Goal: Information Seeking & Learning: Learn about a topic

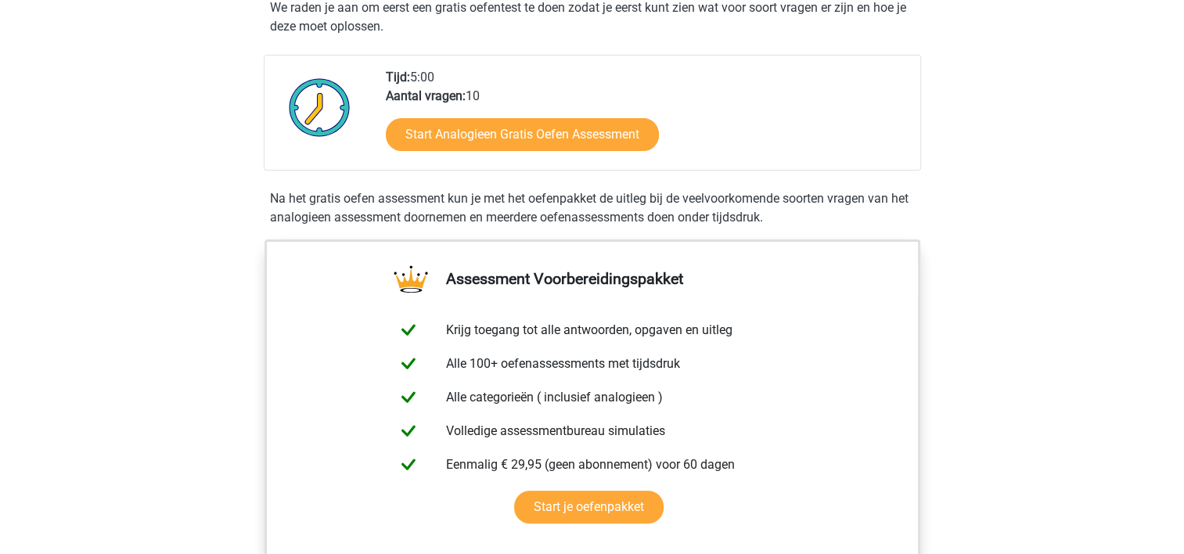
scroll to position [310, 0]
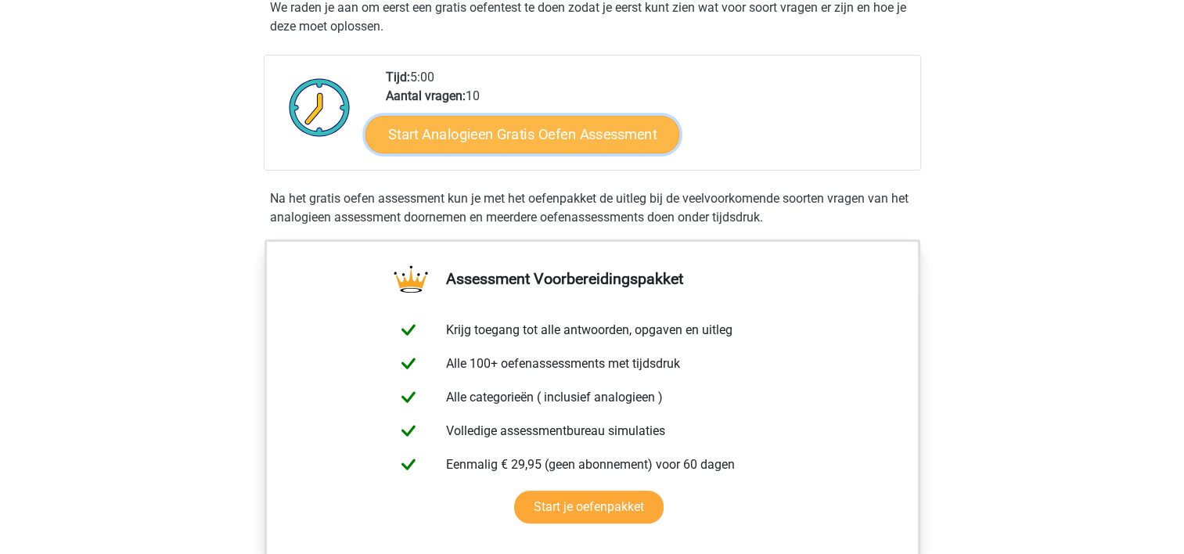
click at [538, 136] on link "Start Analogieen Gratis Oefen Assessment" at bounding box center [522, 134] width 314 height 38
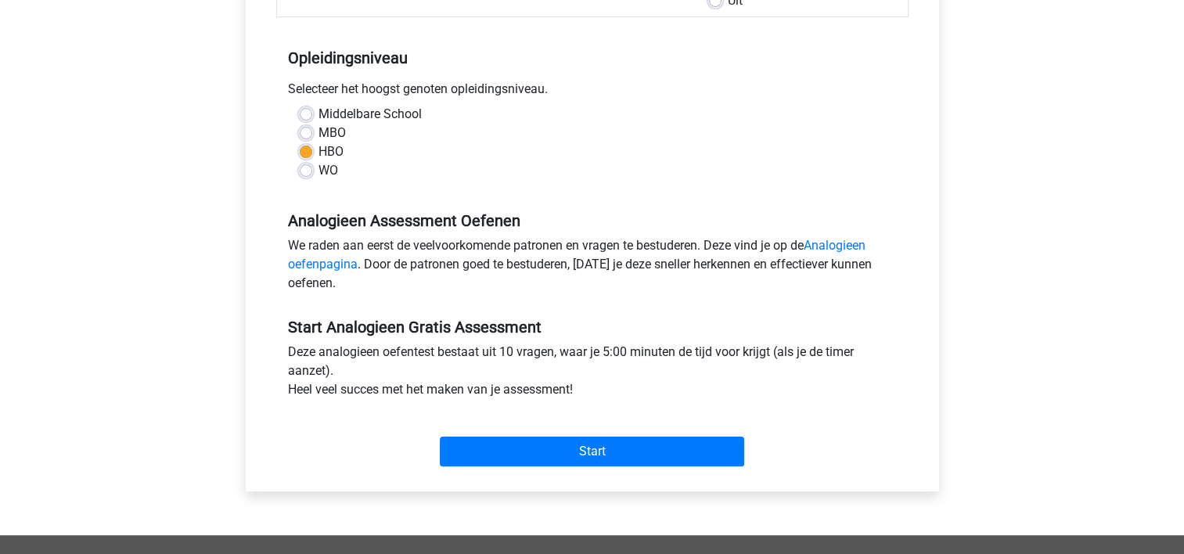
scroll to position [305, 0]
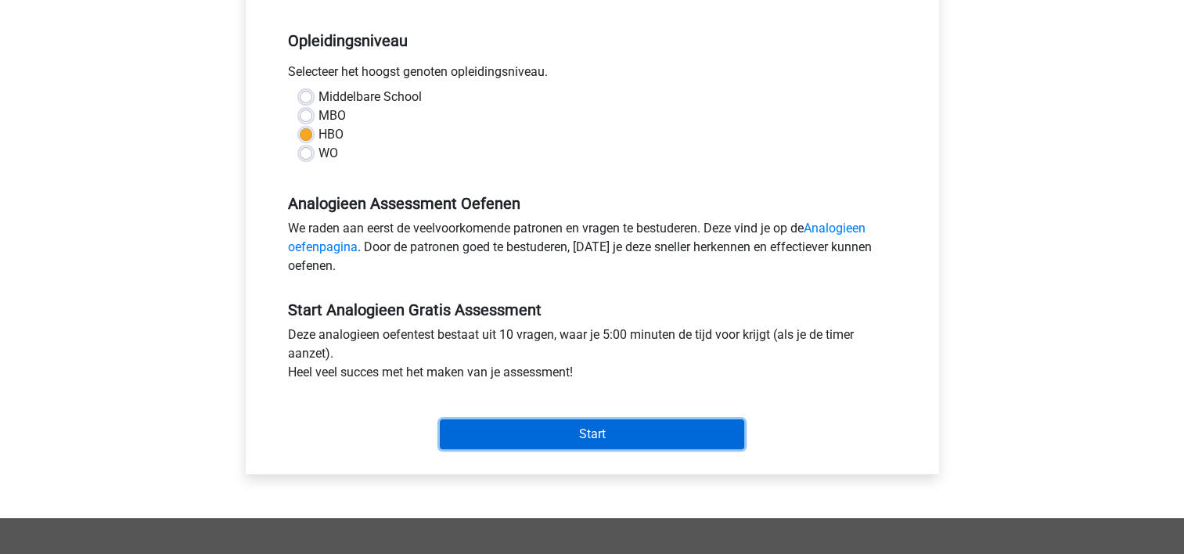
click at [553, 423] on input "Start" at bounding box center [592, 434] width 304 height 30
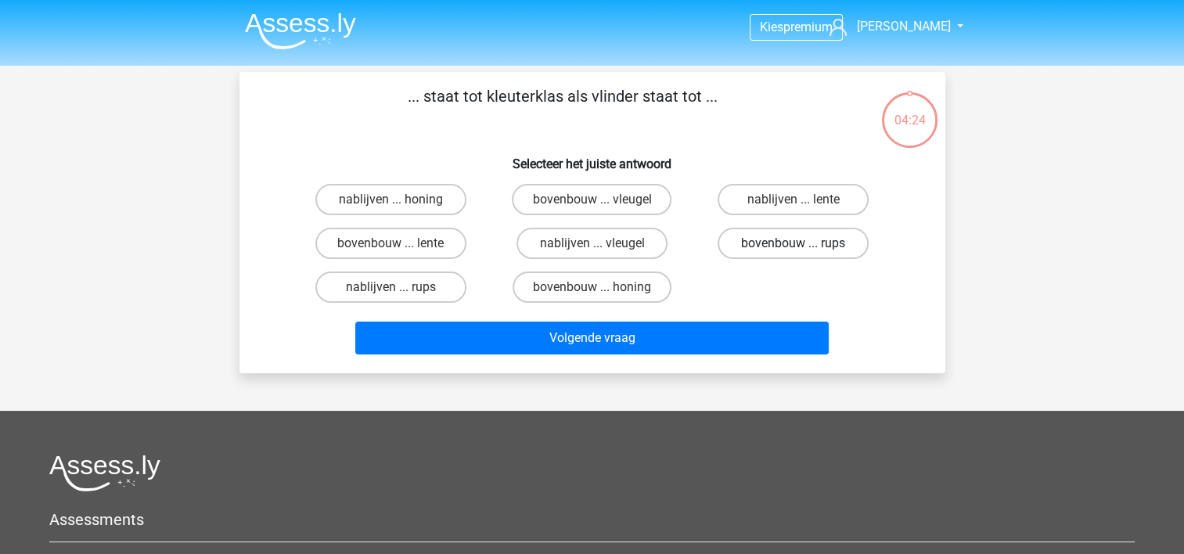
click at [786, 241] on label "bovenbouw ... rups" at bounding box center [793, 243] width 151 height 31
click at [793, 243] on input "bovenbouw ... rups" at bounding box center [798, 248] width 10 height 10
radio input "true"
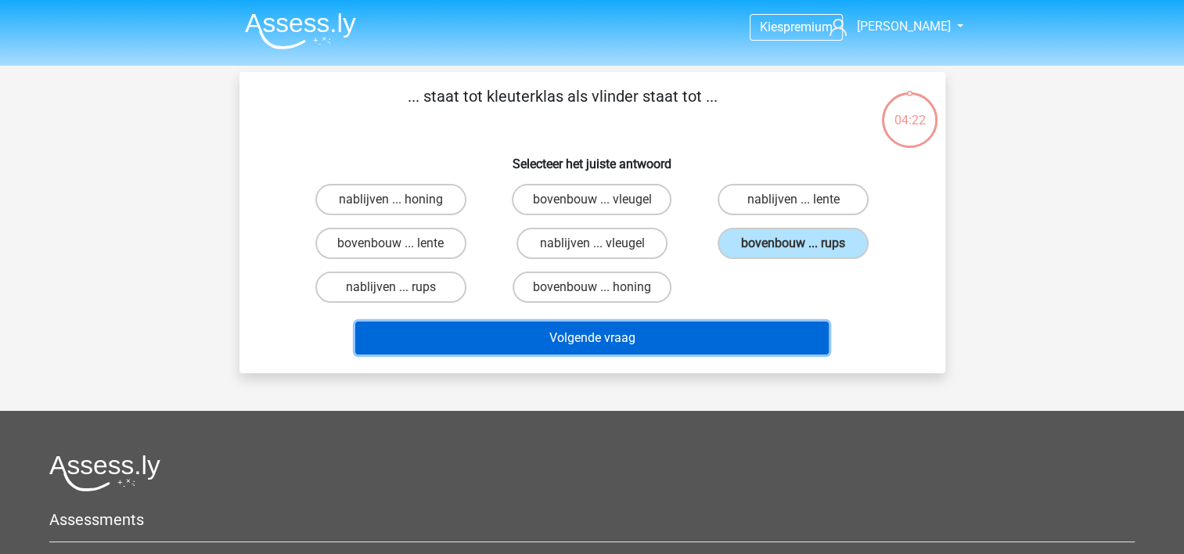
click at [617, 324] on button "Volgende vraag" at bounding box center [591, 338] width 473 height 33
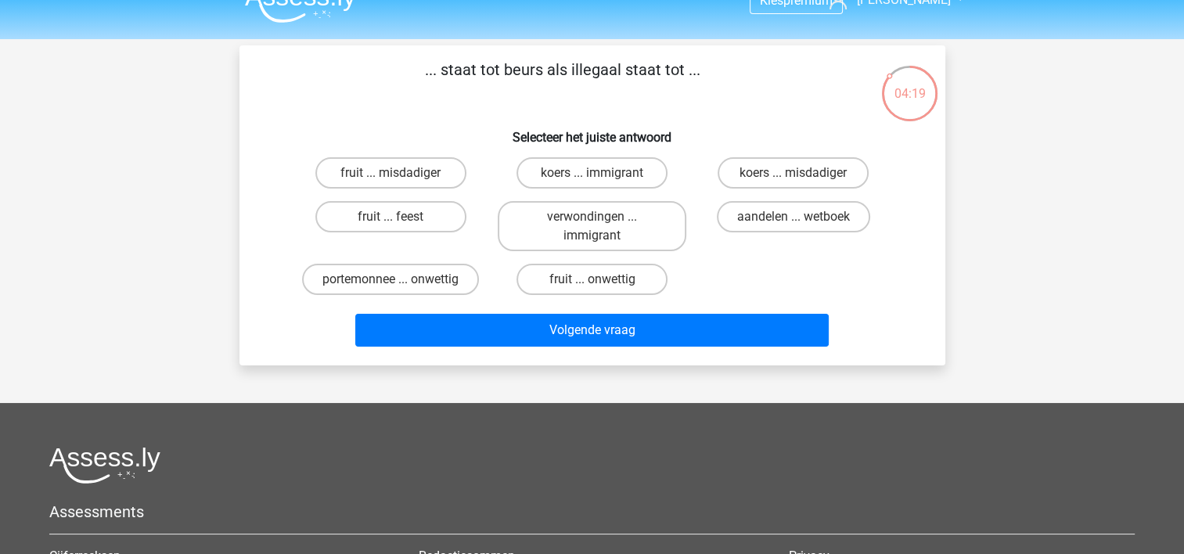
scroll to position [23, 0]
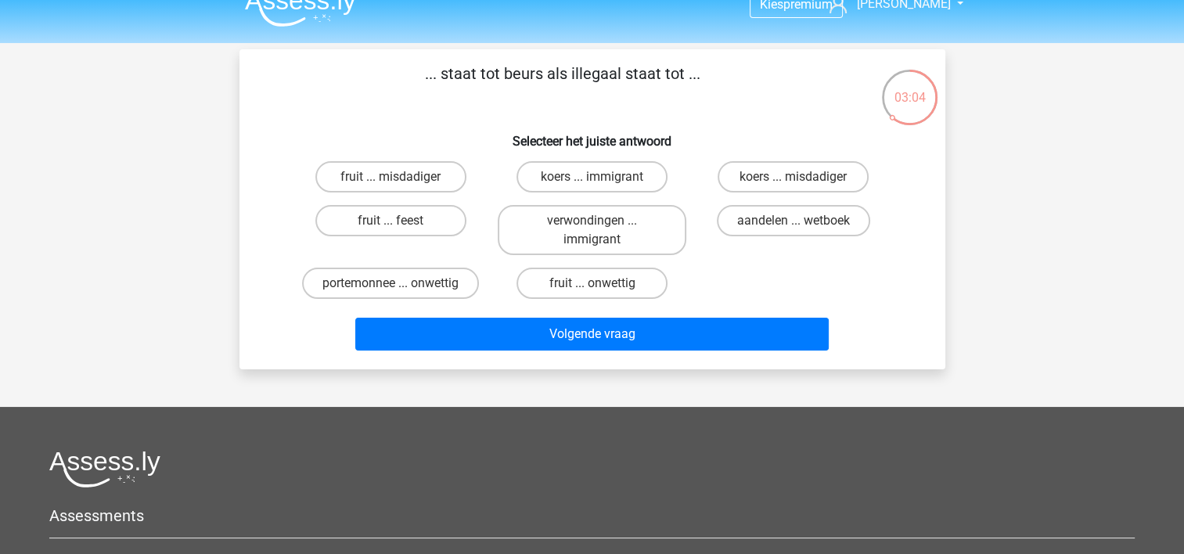
click at [599, 177] on input "koers ... immigrant" at bounding box center [597, 182] width 10 height 10
radio input "true"
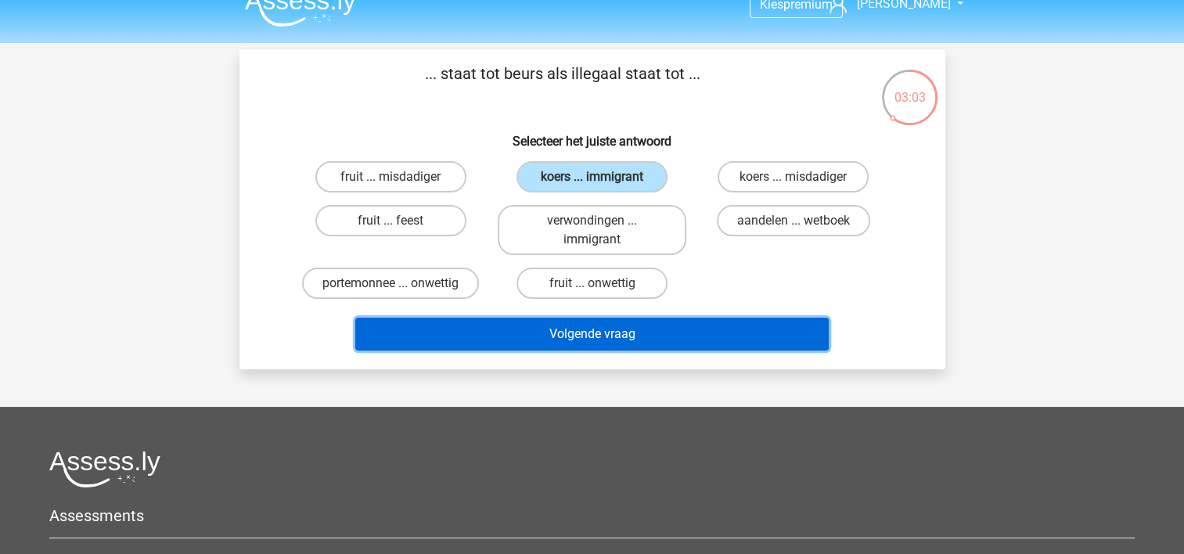
click at [607, 331] on button "Volgende vraag" at bounding box center [591, 334] width 473 height 33
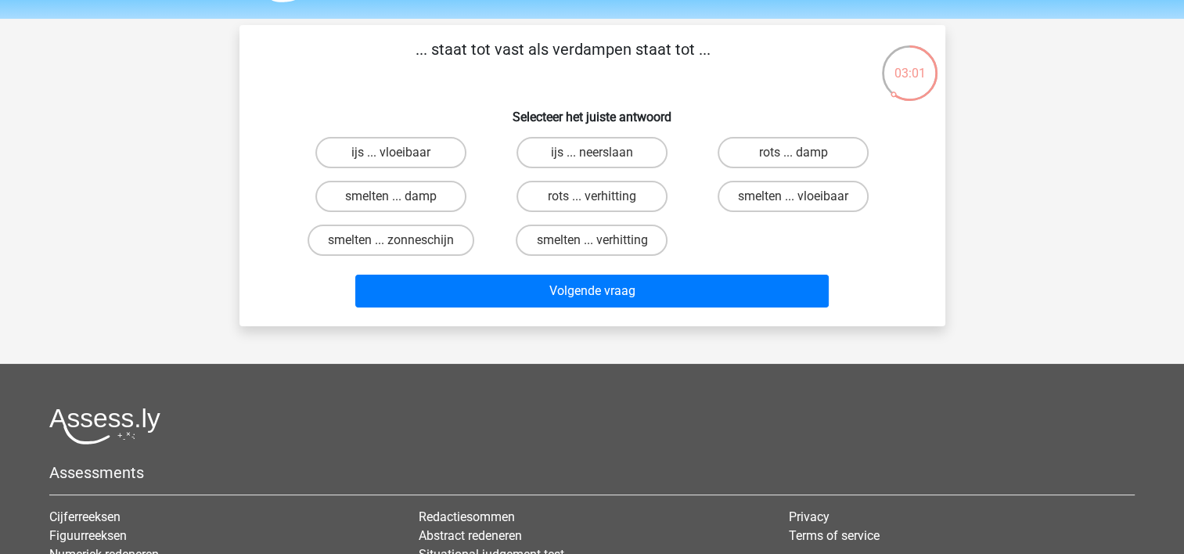
scroll to position [38, 0]
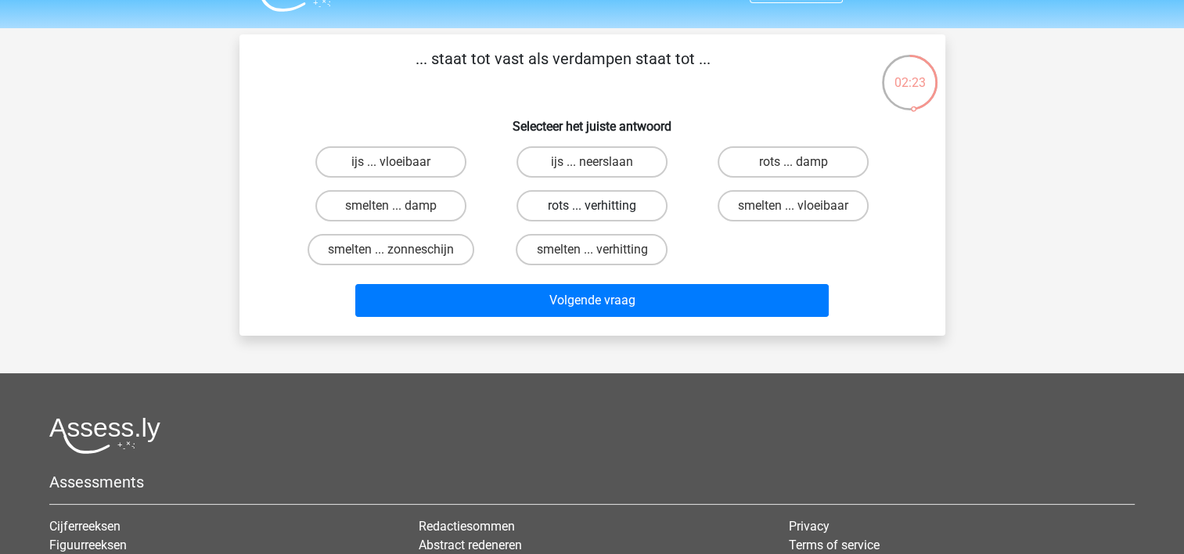
click at [541, 203] on label "rots ... verhitting" at bounding box center [591, 205] width 151 height 31
click at [592, 206] on input "rots ... verhitting" at bounding box center [597, 211] width 10 height 10
radio input "true"
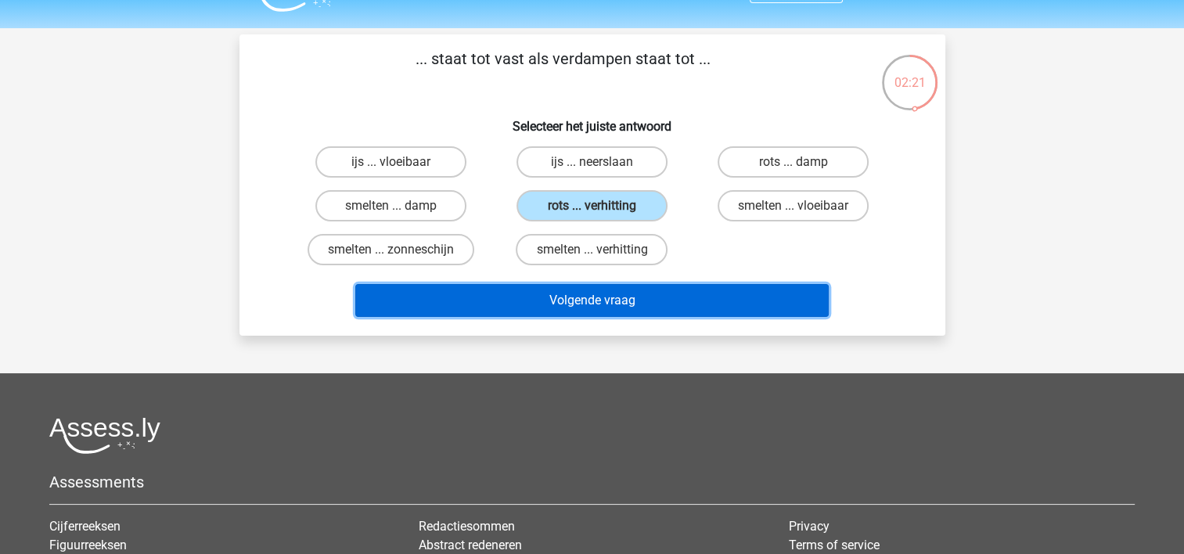
click at [554, 297] on button "Volgende vraag" at bounding box center [591, 300] width 473 height 33
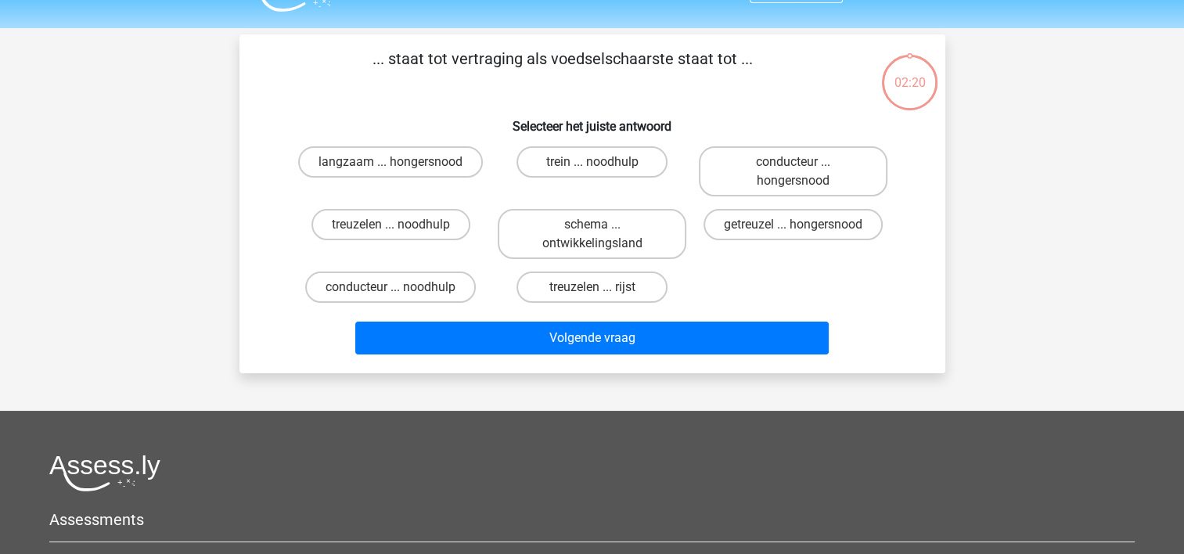
scroll to position [72, 0]
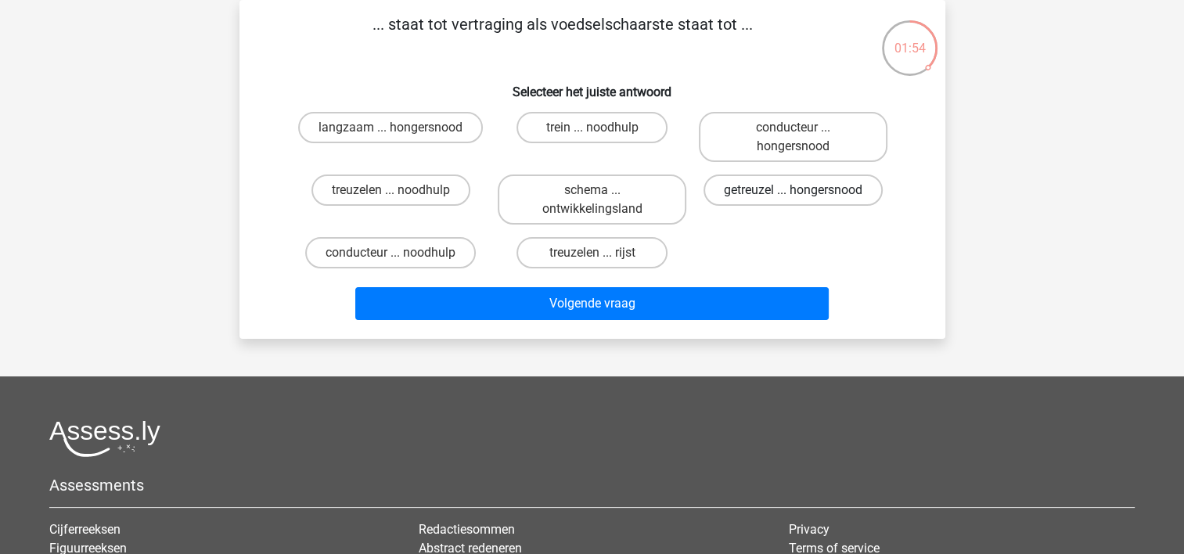
click at [719, 189] on label "getreuzel ... hongersnood" at bounding box center [792, 189] width 179 height 31
click at [793, 190] on input "getreuzel ... hongersnood" at bounding box center [798, 195] width 10 height 10
radio input "true"
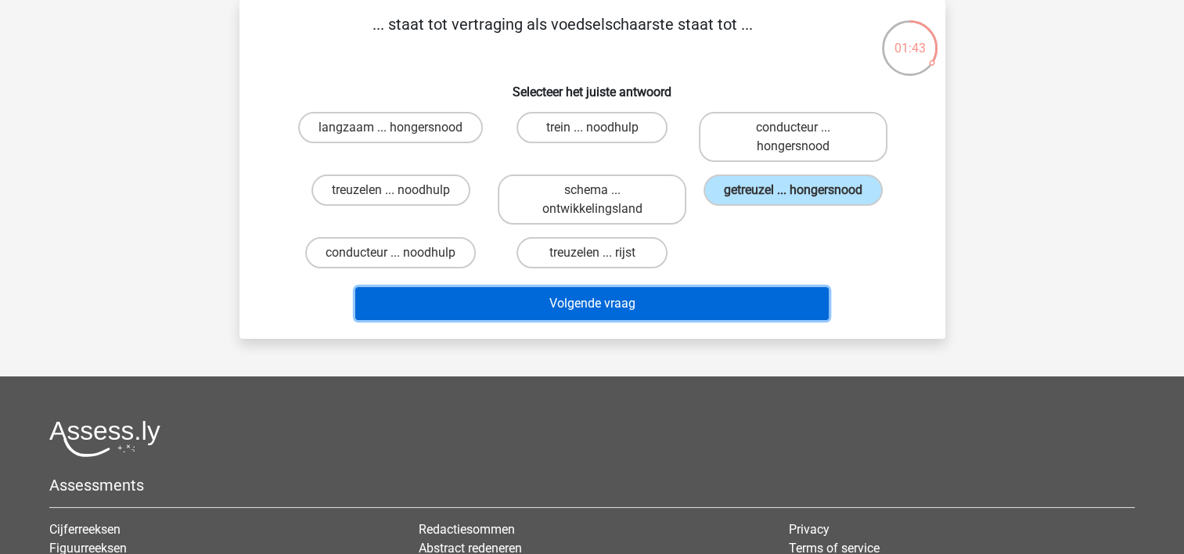
click at [576, 308] on button "Volgende vraag" at bounding box center [591, 303] width 473 height 33
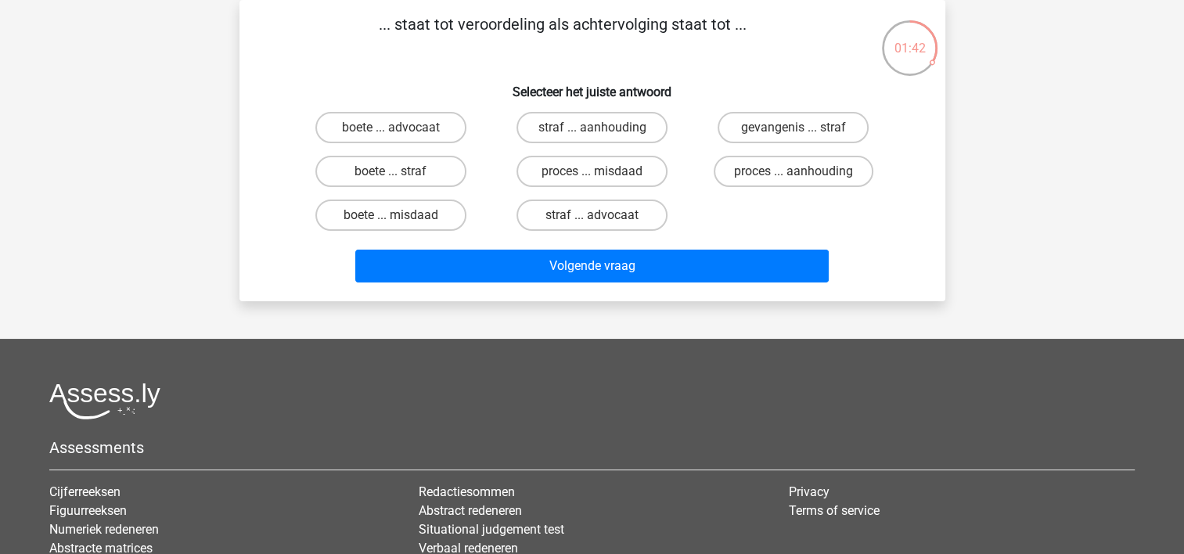
scroll to position [0, 0]
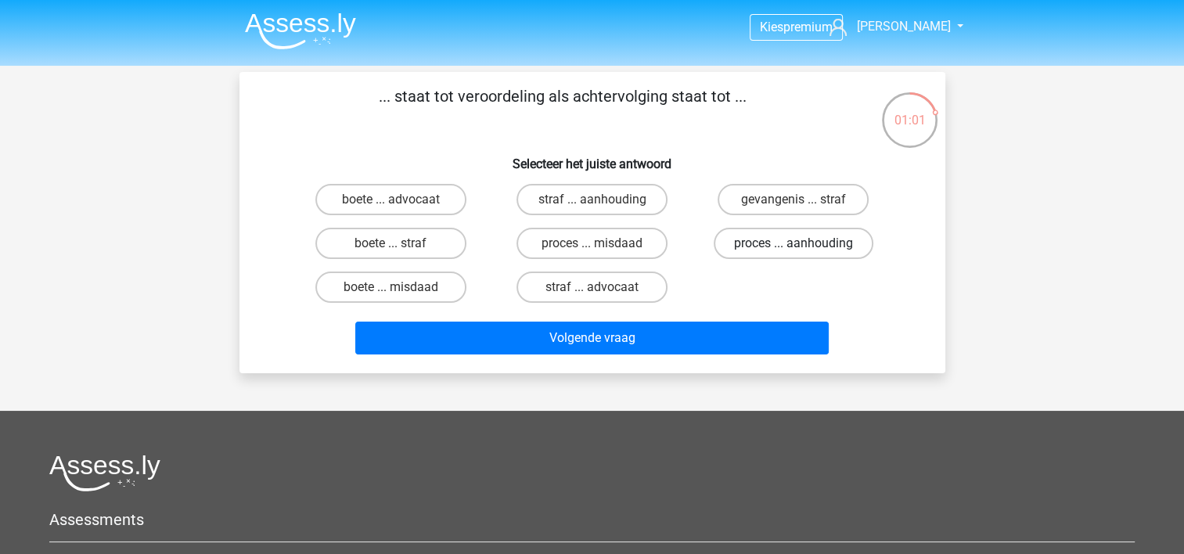
click at [764, 246] on label "proces ... aanhouding" at bounding box center [794, 243] width 160 height 31
click at [793, 246] on input "proces ... aanhouding" at bounding box center [798, 248] width 10 height 10
radio input "true"
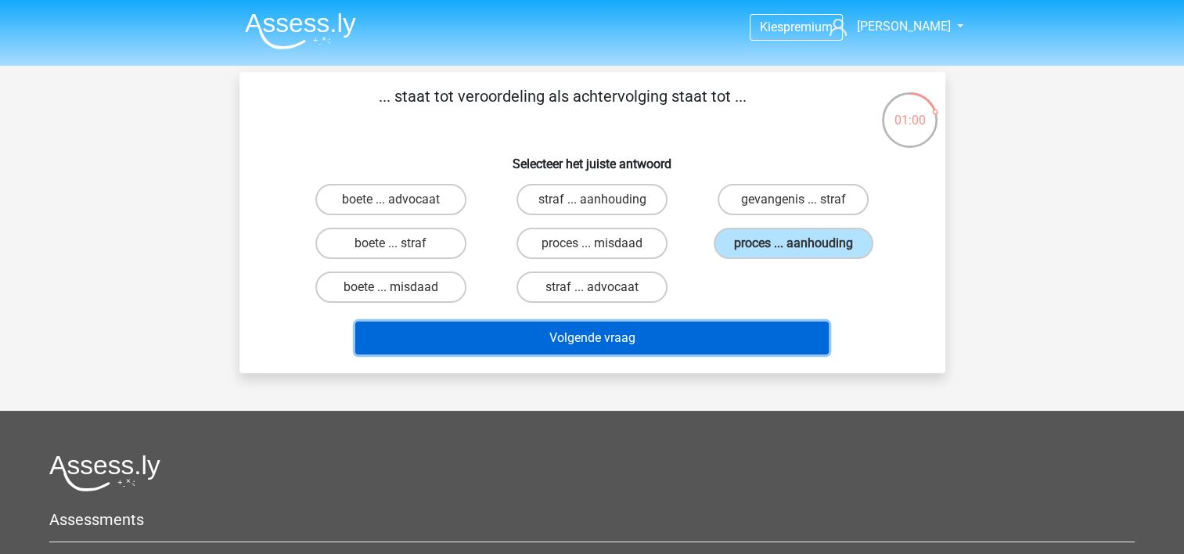
click at [583, 335] on button "Volgende vraag" at bounding box center [591, 338] width 473 height 33
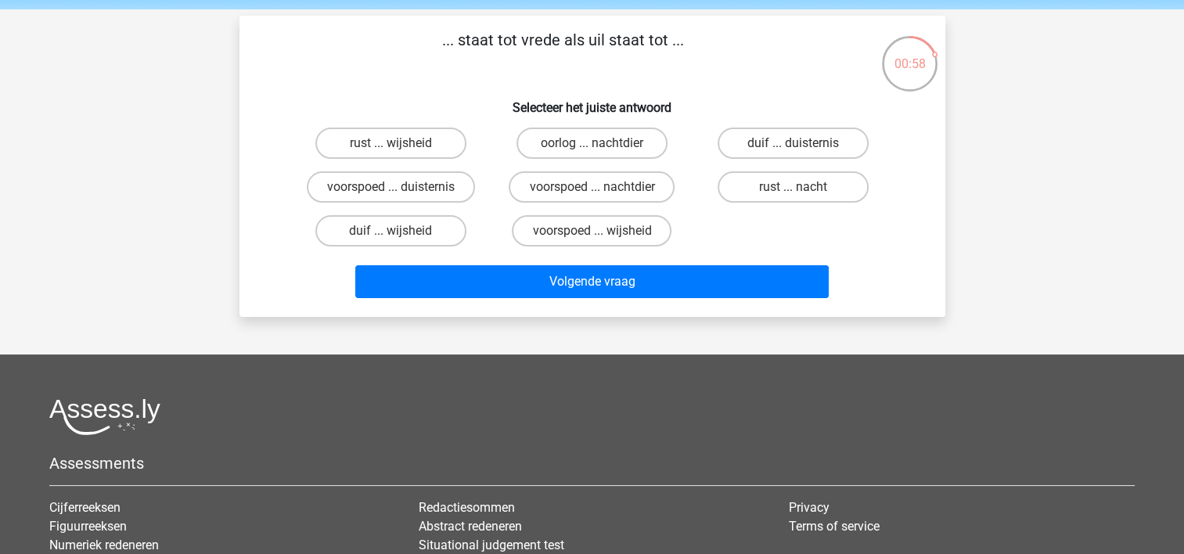
scroll to position [56, 0]
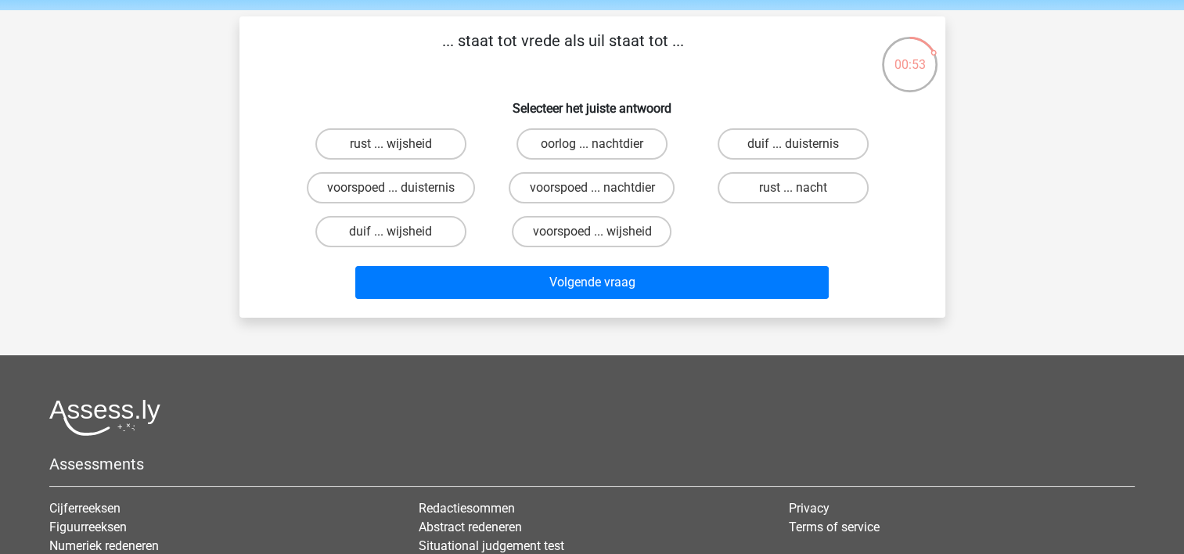
click at [390, 238] on input "duif ... wijsheid" at bounding box center [395, 237] width 10 height 10
radio input "true"
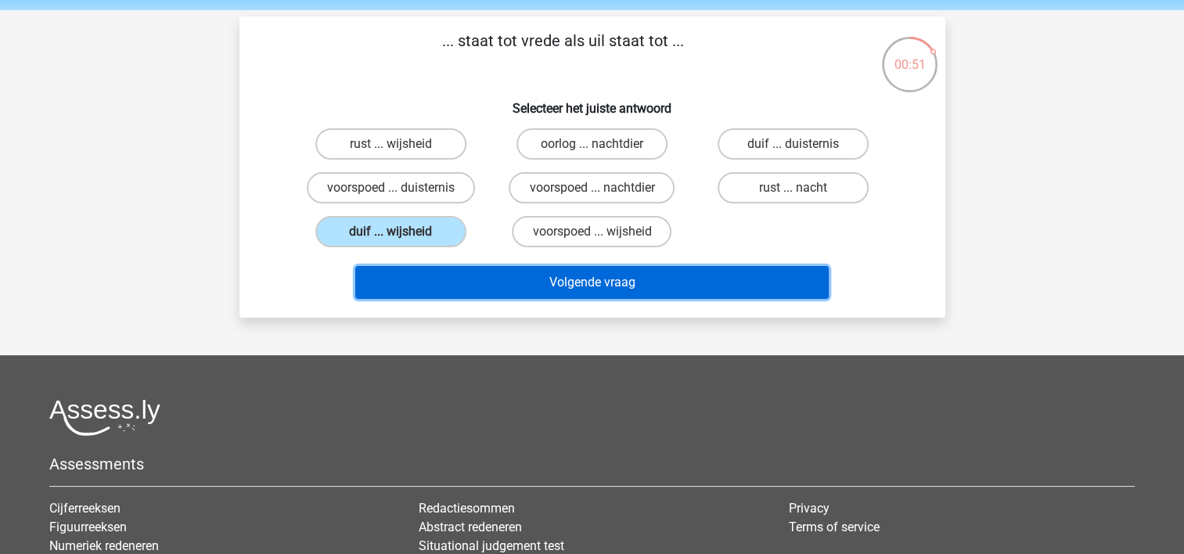
click at [543, 272] on button "Volgende vraag" at bounding box center [591, 282] width 473 height 33
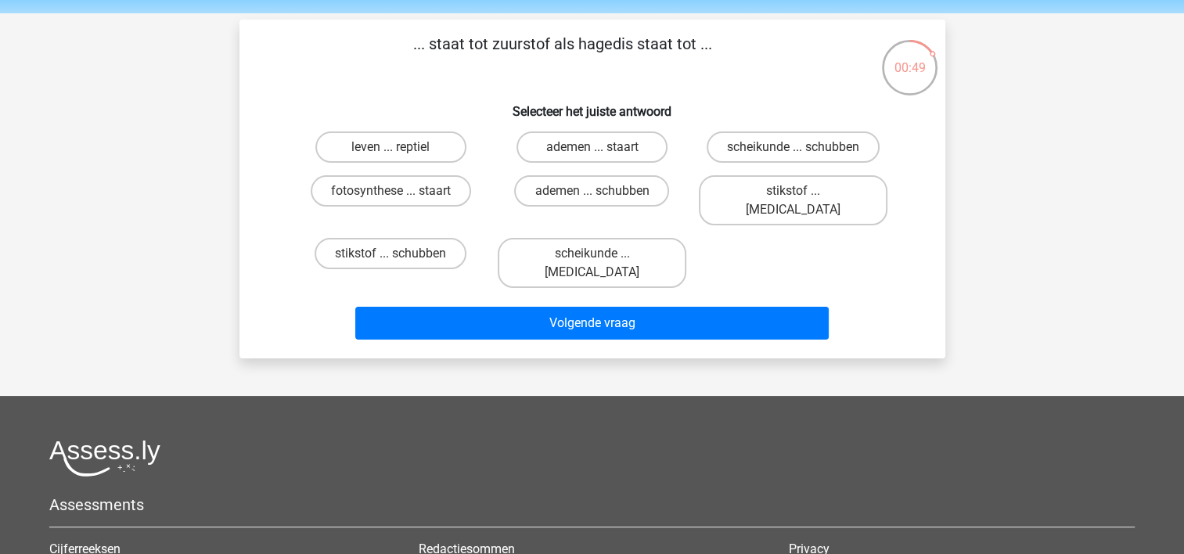
scroll to position [33, 0]
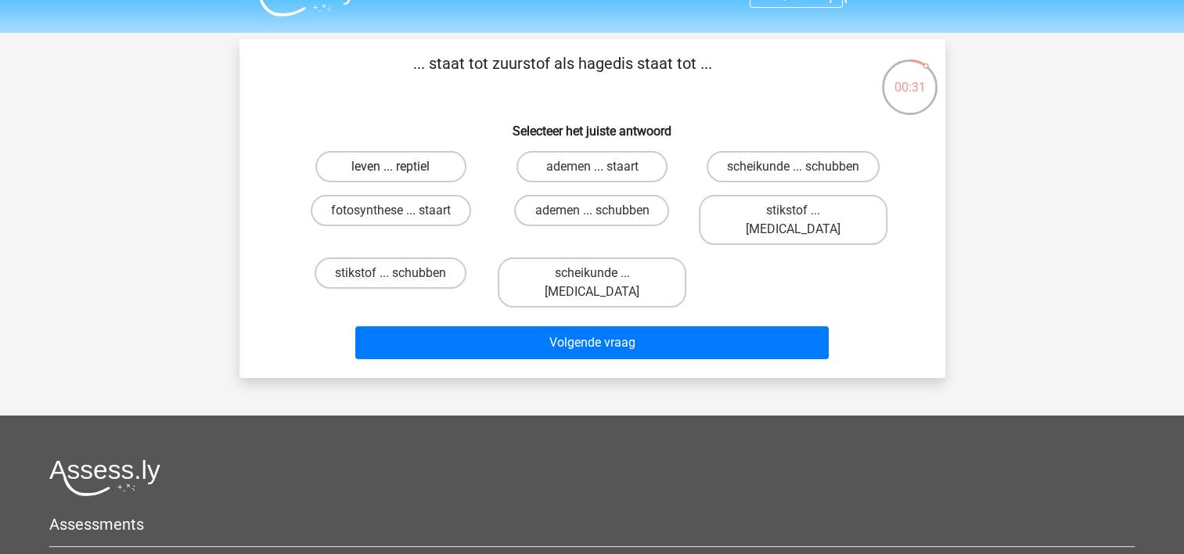
click at [402, 158] on label "leven ... reptiel" at bounding box center [390, 166] width 151 height 31
click at [401, 167] on input "leven ... reptiel" at bounding box center [395, 172] width 10 height 10
radio input "true"
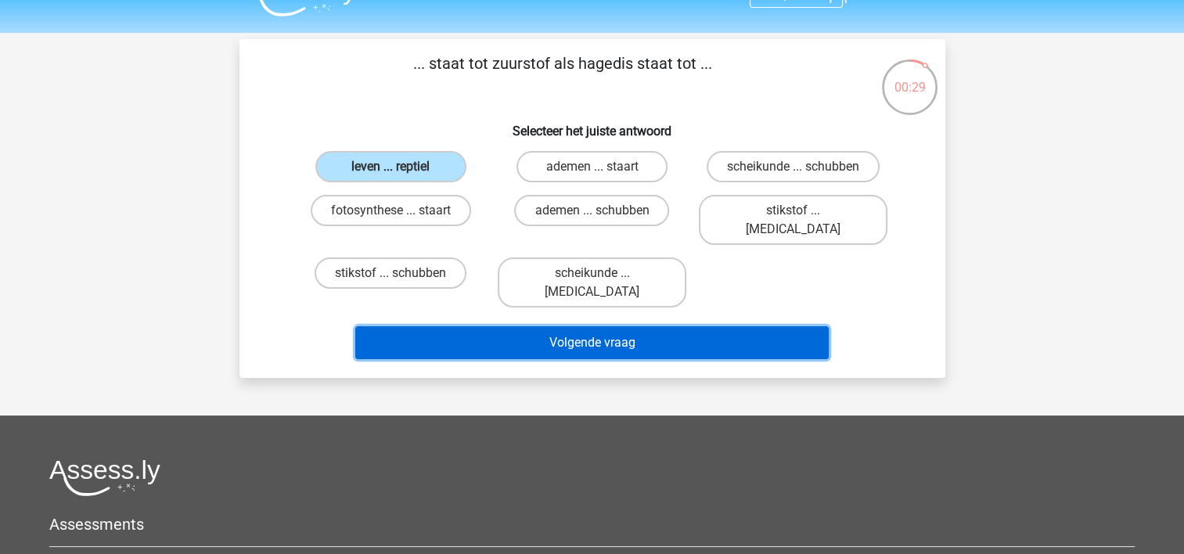
click at [563, 326] on button "Volgende vraag" at bounding box center [591, 342] width 473 height 33
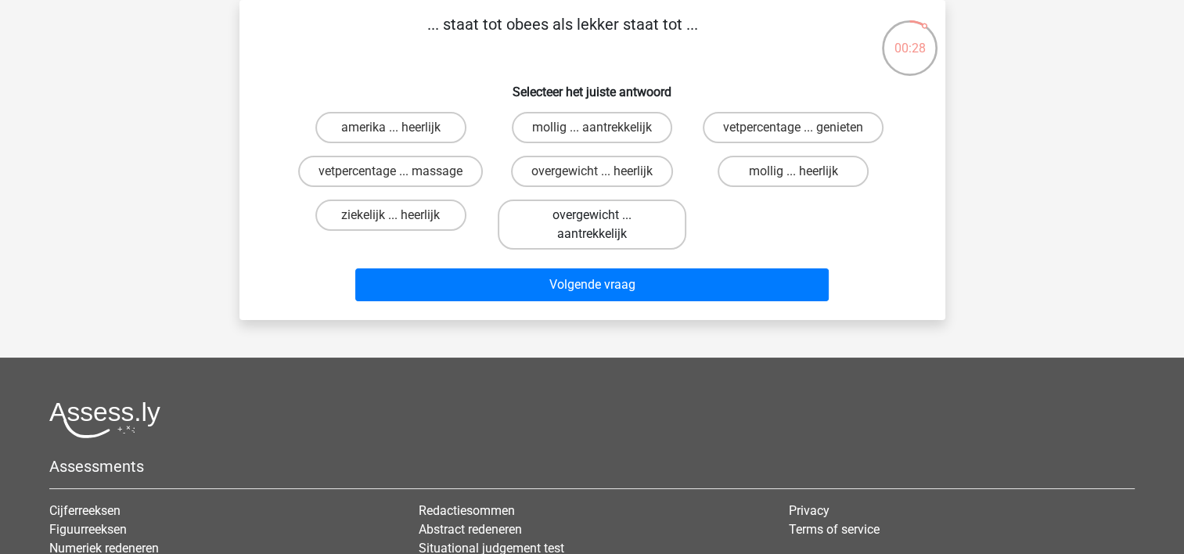
scroll to position [6, 0]
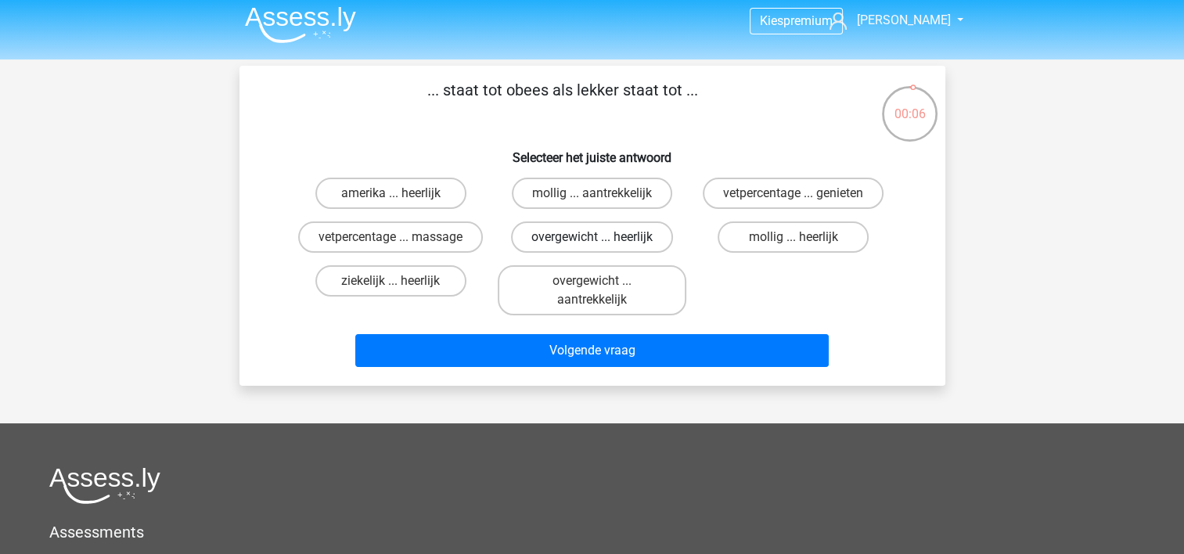
click at [549, 241] on label "overgewicht ... heerlijk" at bounding box center [592, 236] width 162 height 31
click at [592, 241] on input "overgewicht ... heerlijk" at bounding box center [597, 242] width 10 height 10
radio input "true"
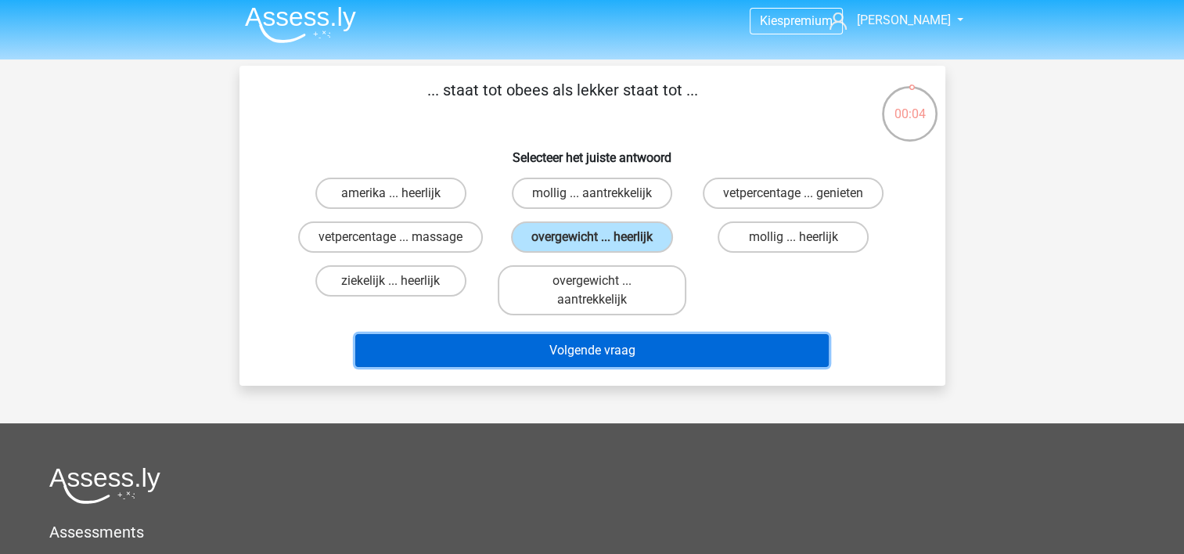
click at [566, 346] on button "Volgende vraag" at bounding box center [591, 350] width 473 height 33
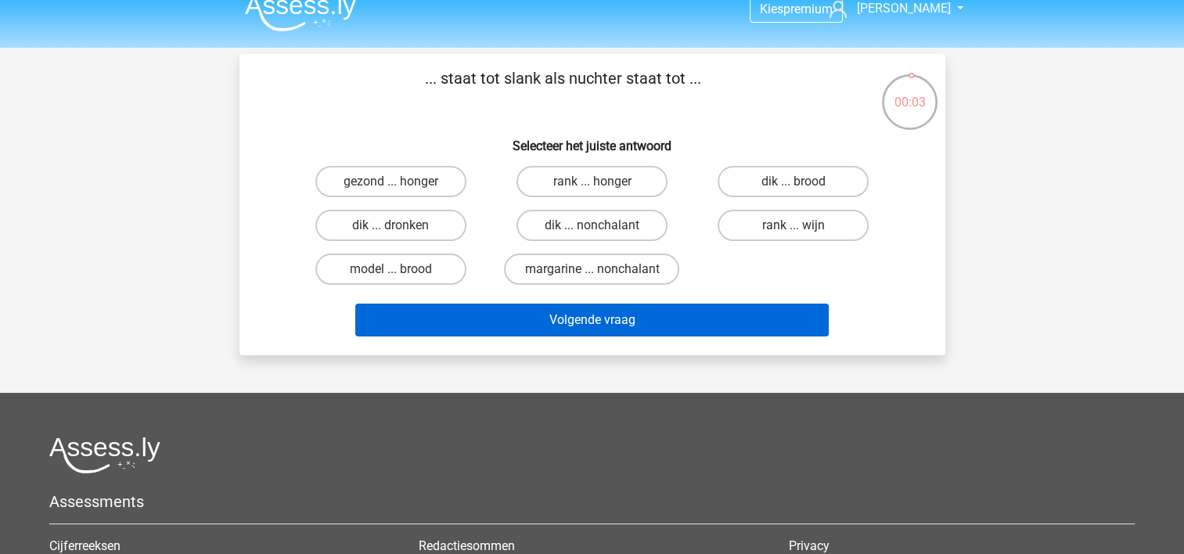
scroll to position [12, 0]
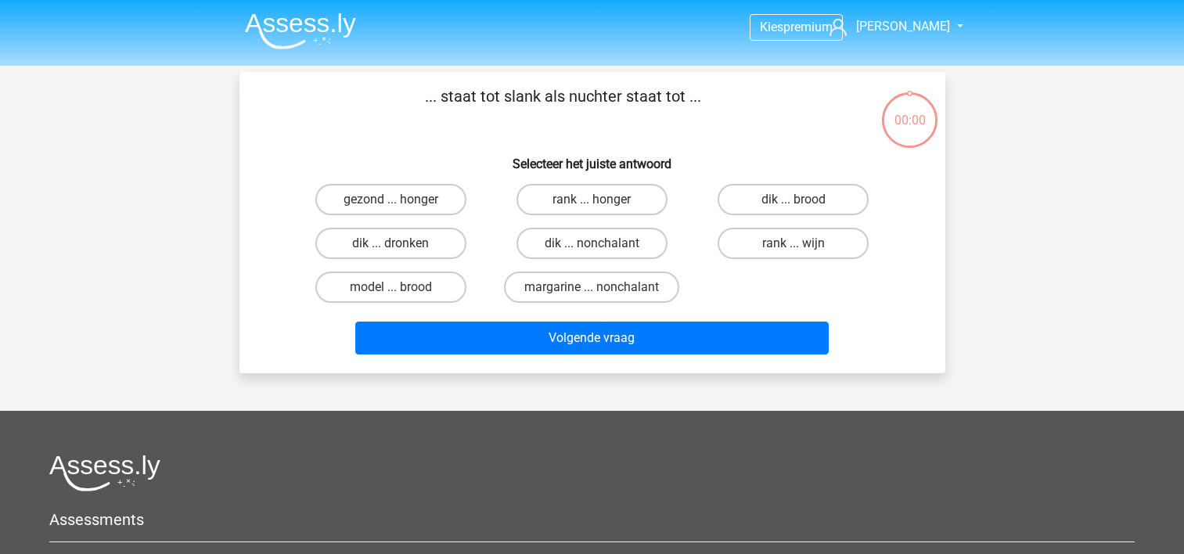
scroll to position [12, 0]
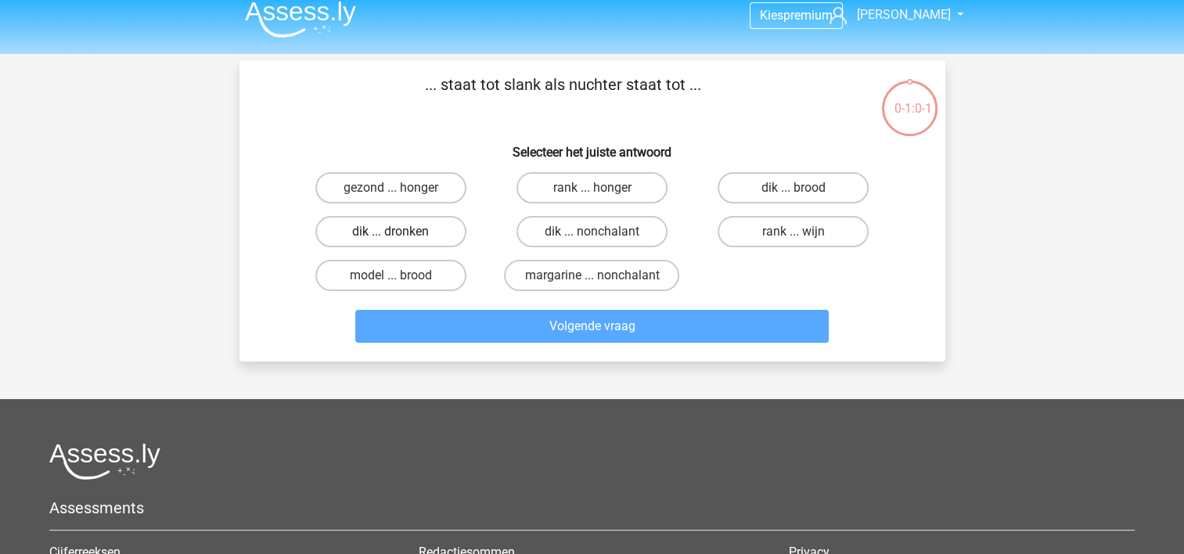
click at [426, 230] on label "dik ... dronken" at bounding box center [390, 231] width 151 height 31
click at [401, 232] on input "dik ... dronken" at bounding box center [395, 237] width 10 height 10
radio input "true"
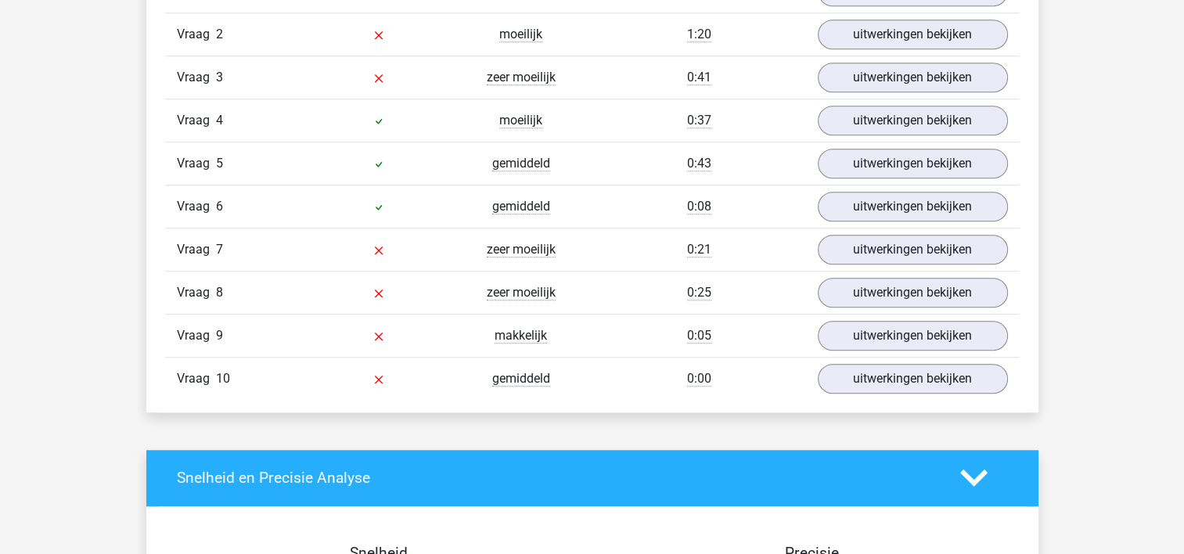
scroll to position [1380, 0]
click at [870, 321] on link "uitwerkingen bekijken" at bounding box center [912, 335] width 218 height 34
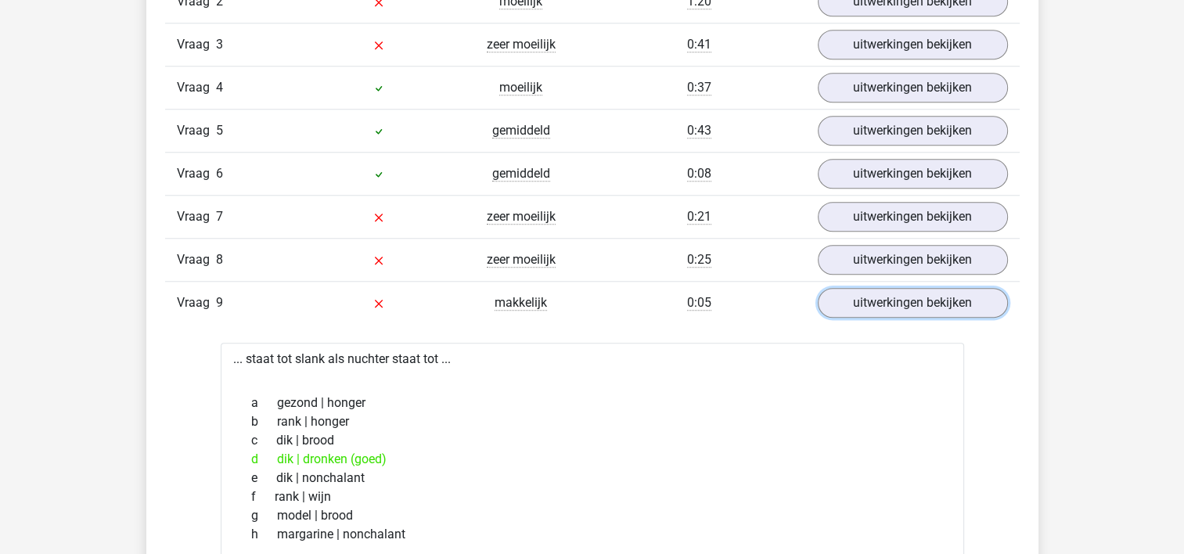
scroll to position [1410, 0]
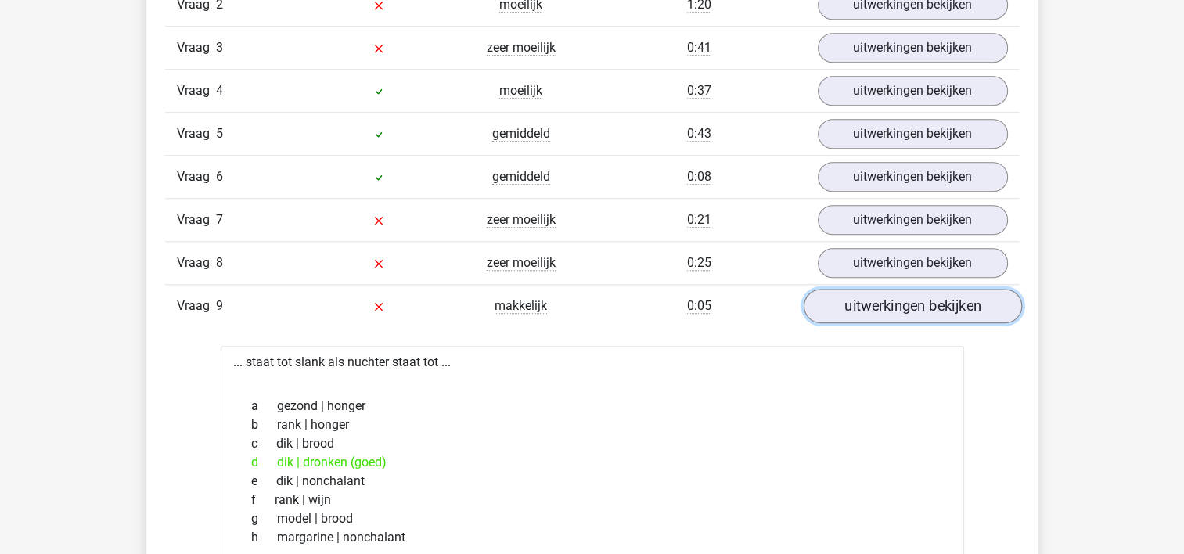
click at [806, 294] on link "uitwerkingen bekijken" at bounding box center [912, 306] width 218 height 34
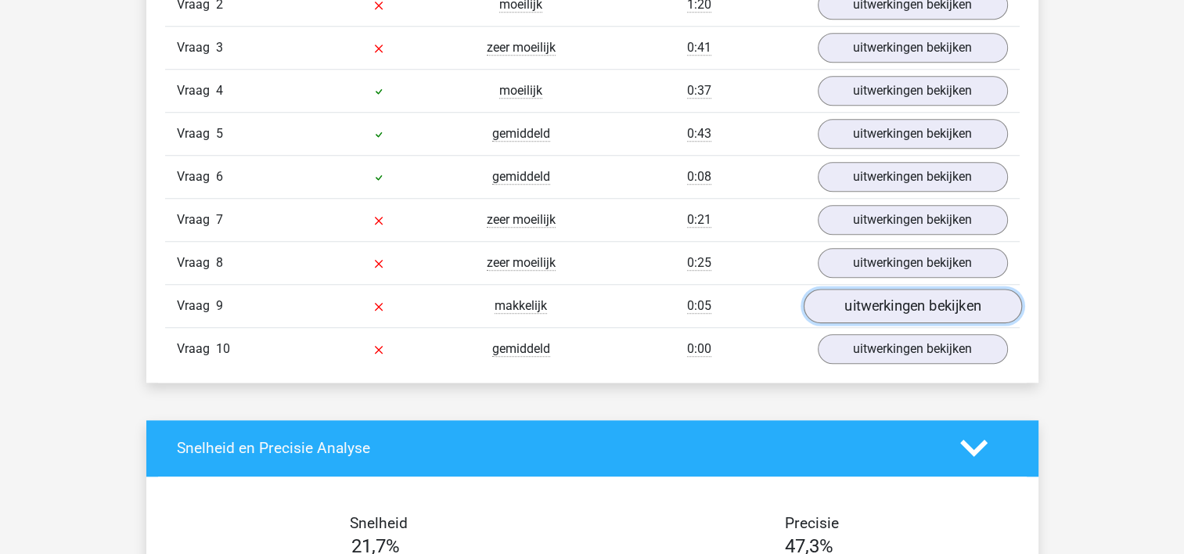
click at [865, 297] on link "uitwerkingen bekijken" at bounding box center [912, 306] width 218 height 34
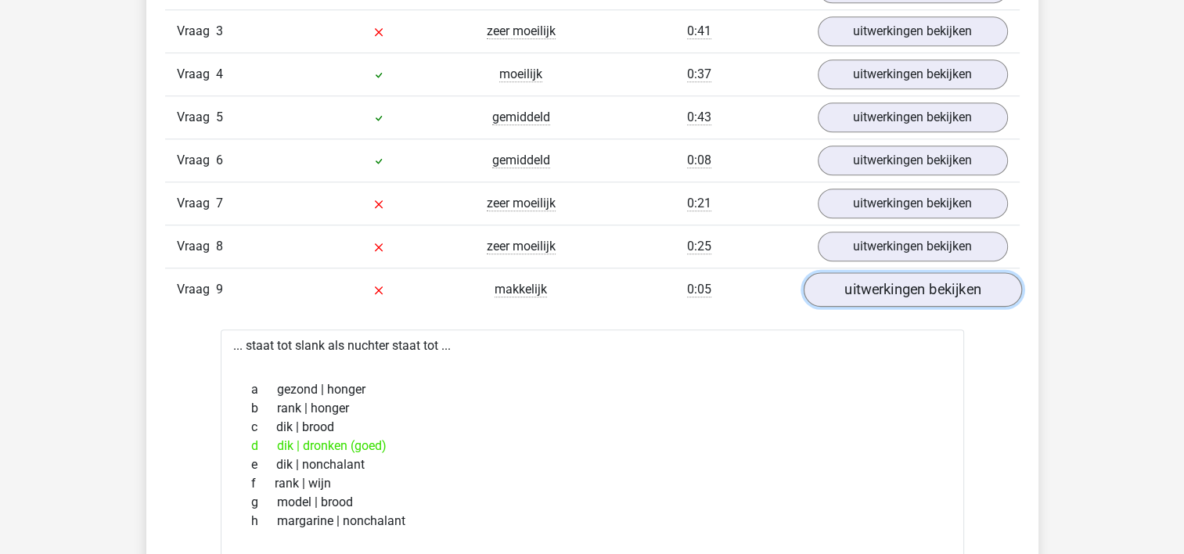
scroll to position [1424, 0]
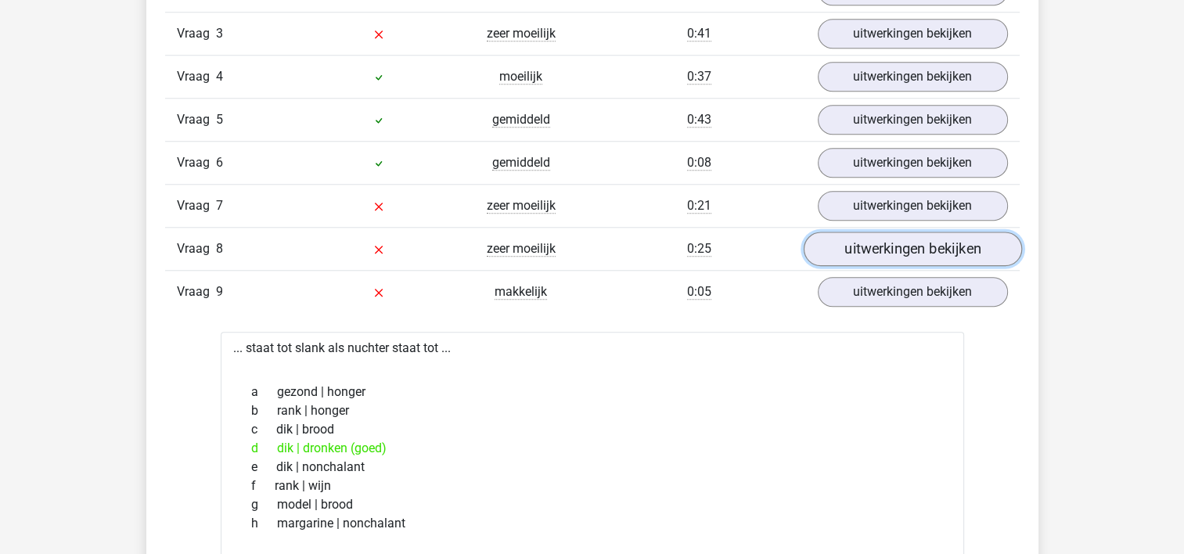
click at [870, 243] on link "uitwerkingen bekijken" at bounding box center [912, 249] width 218 height 34
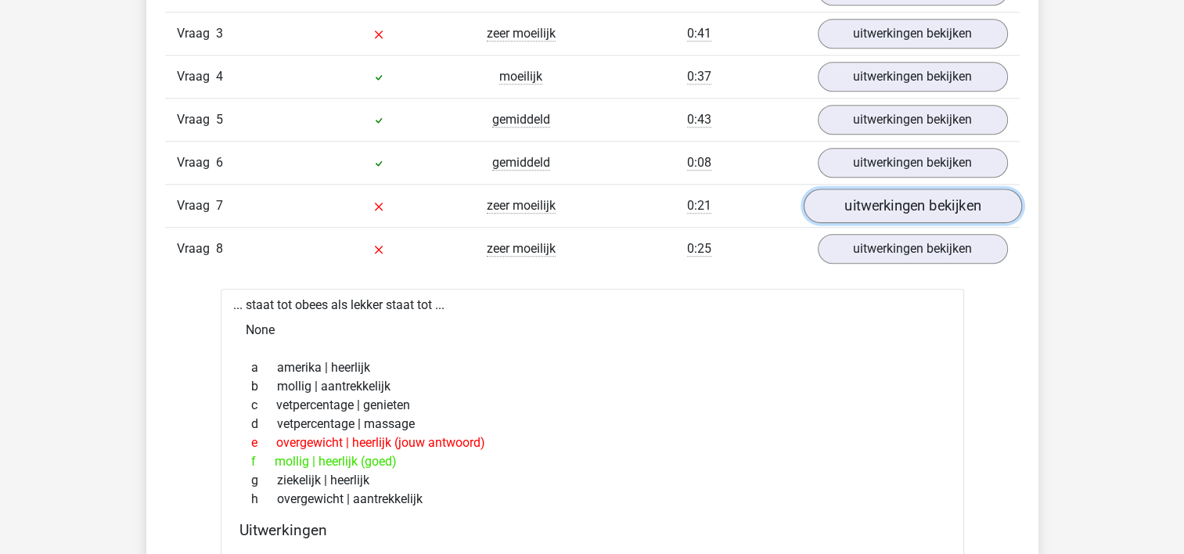
click at [874, 199] on link "uitwerkingen bekijken" at bounding box center [912, 206] width 218 height 34
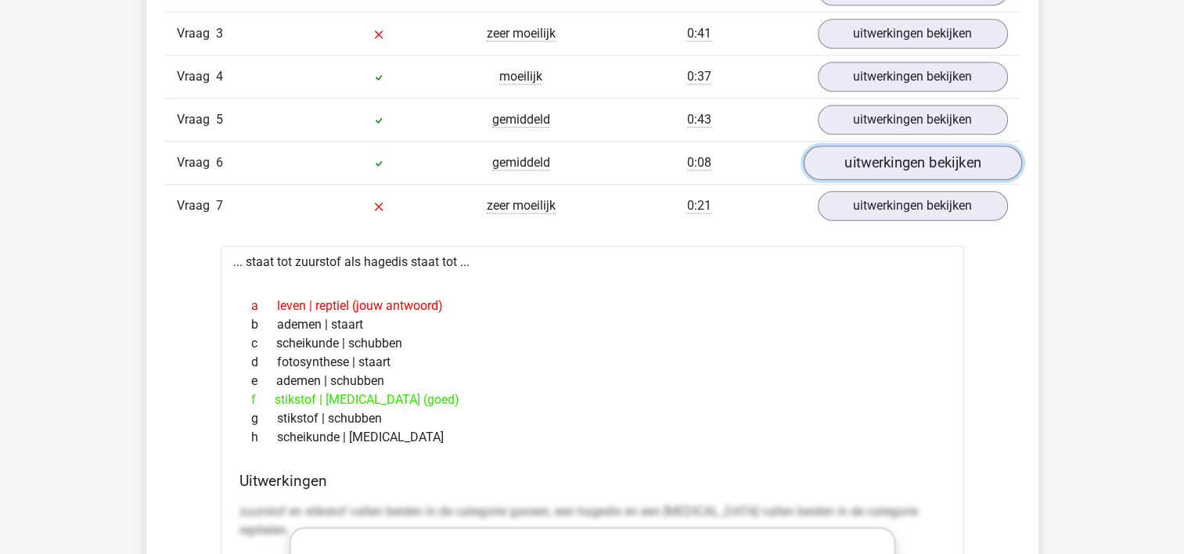
click at [868, 155] on link "uitwerkingen bekijken" at bounding box center [912, 163] width 218 height 34
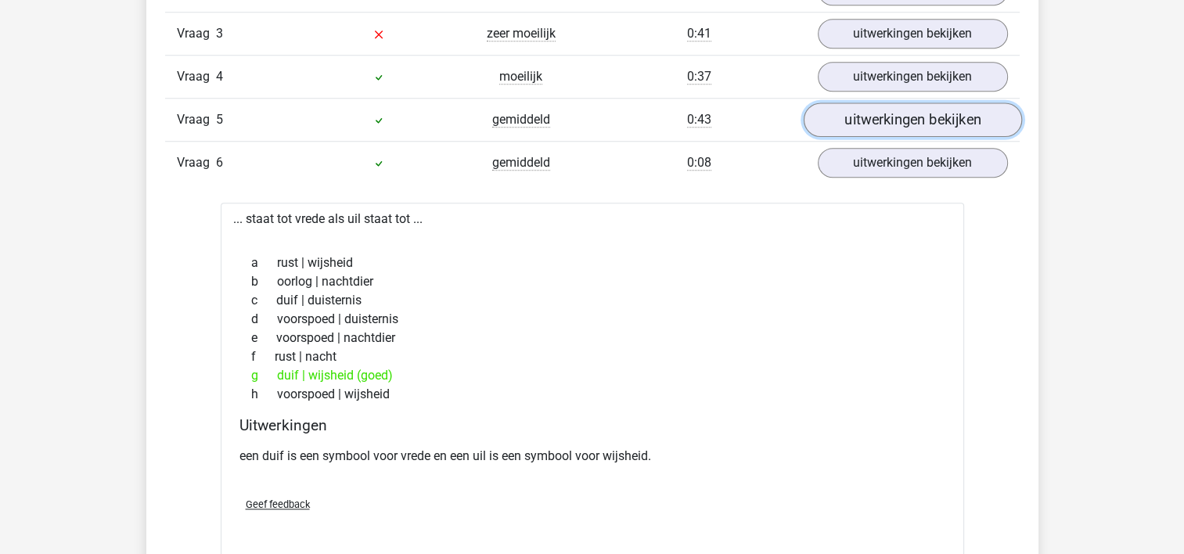
click at [861, 110] on link "uitwerkingen bekijken" at bounding box center [912, 120] width 218 height 34
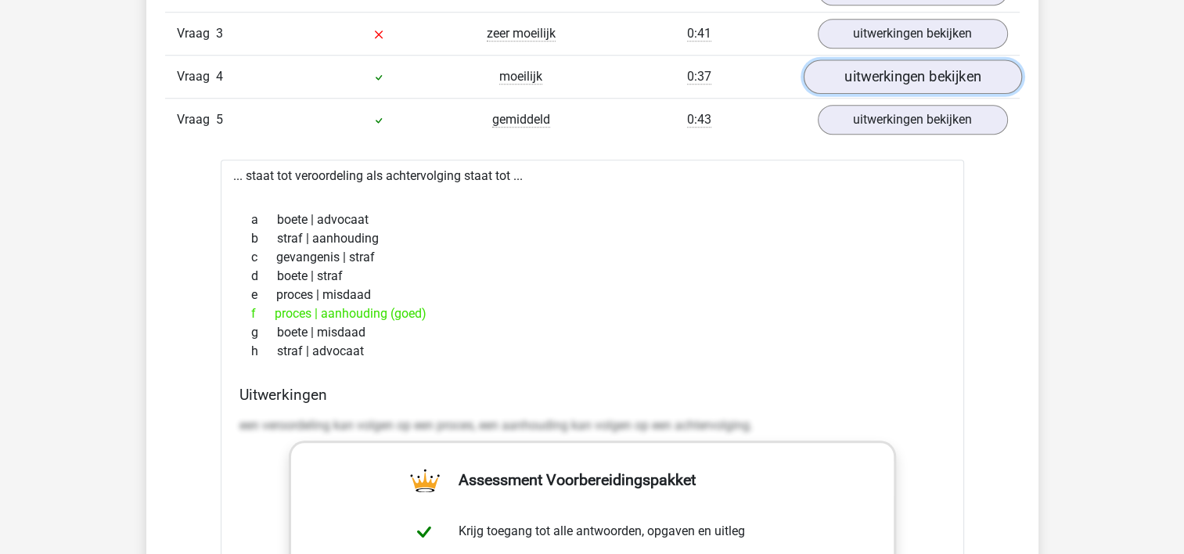
click at [860, 72] on link "uitwerkingen bekijken" at bounding box center [912, 76] width 218 height 34
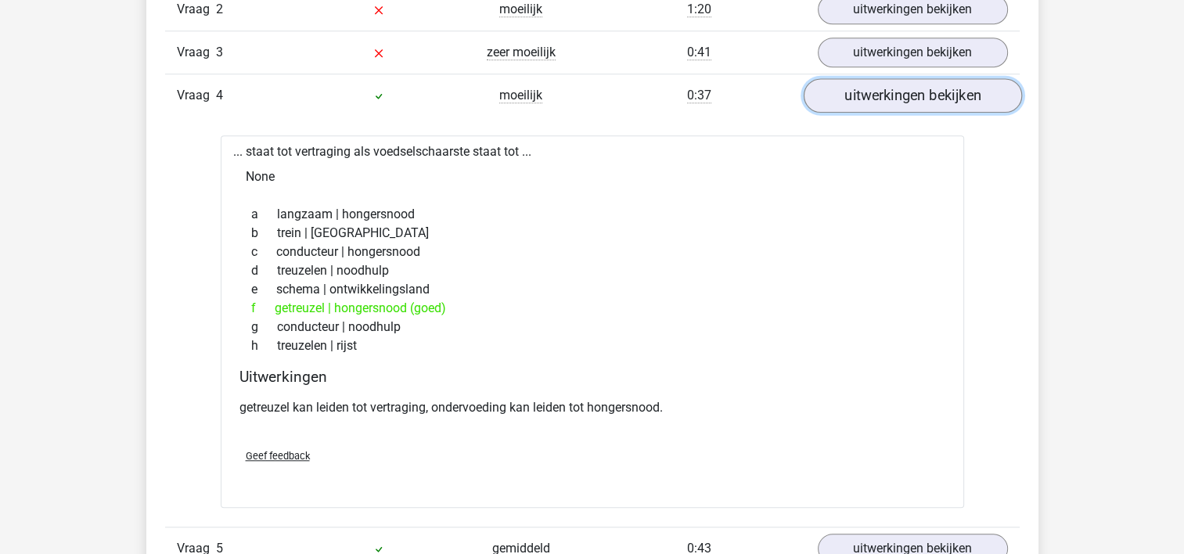
scroll to position [1398, 0]
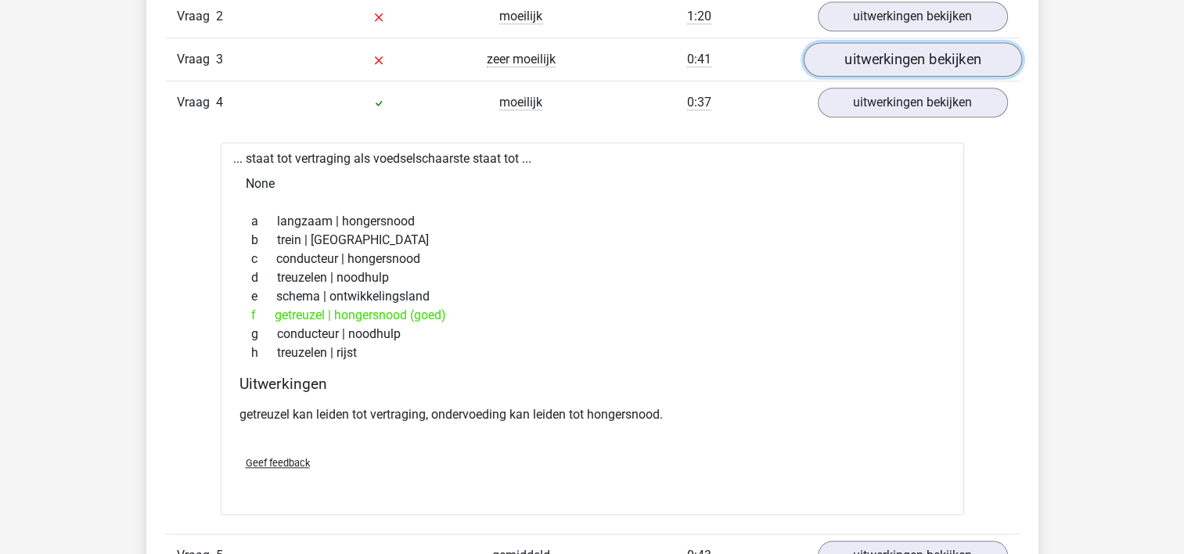
click at [863, 53] on link "uitwerkingen bekijken" at bounding box center [912, 59] width 218 height 34
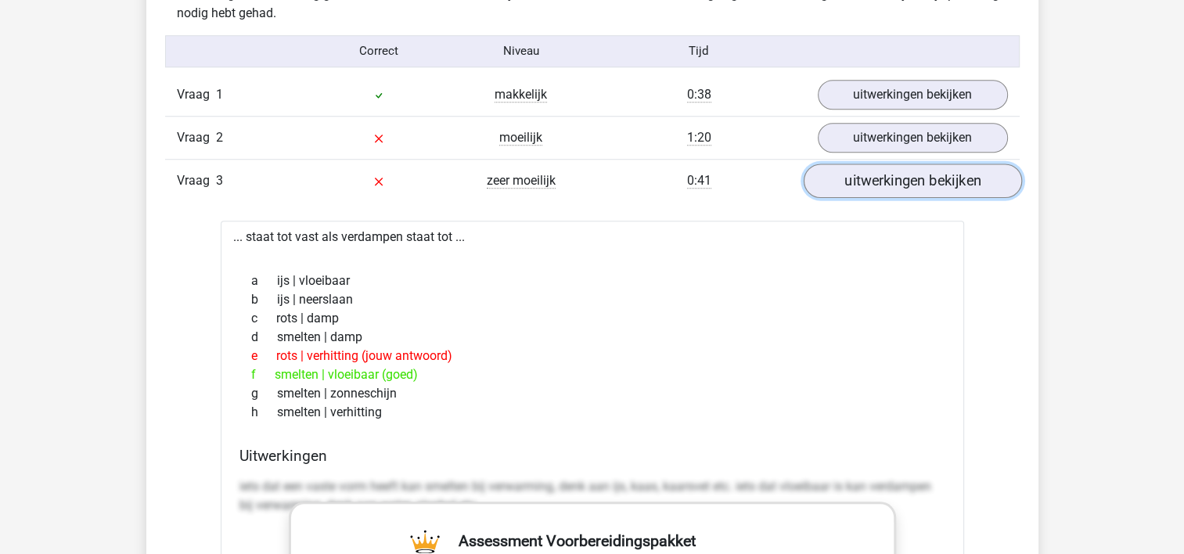
scroll to position [1269, 0]
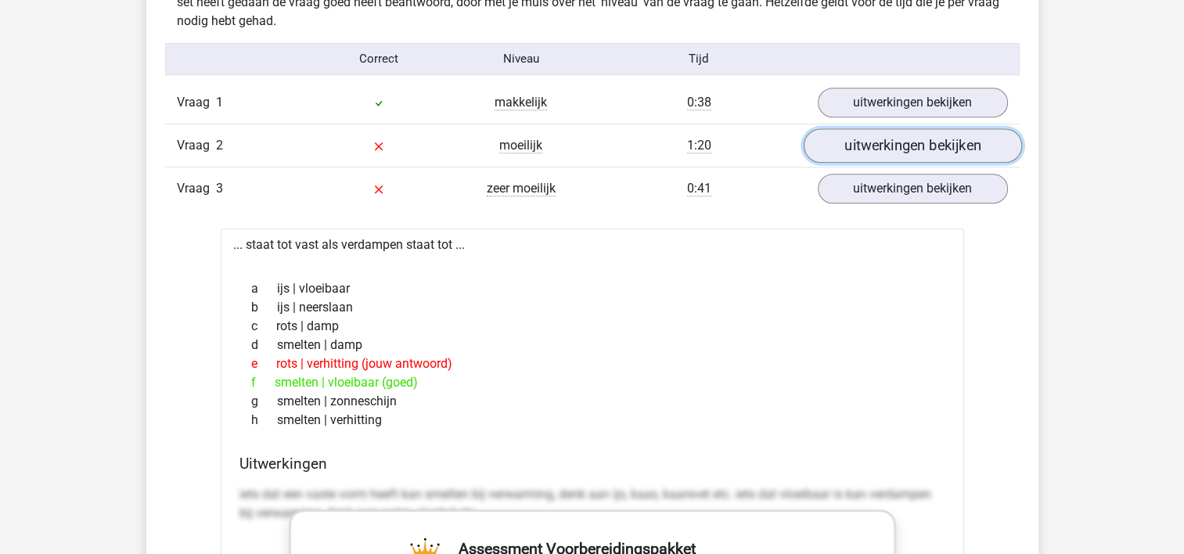
click at [864, 138] on link "uitwerkingen bekijken" at bounding box center [912, 145] width 218 height 34
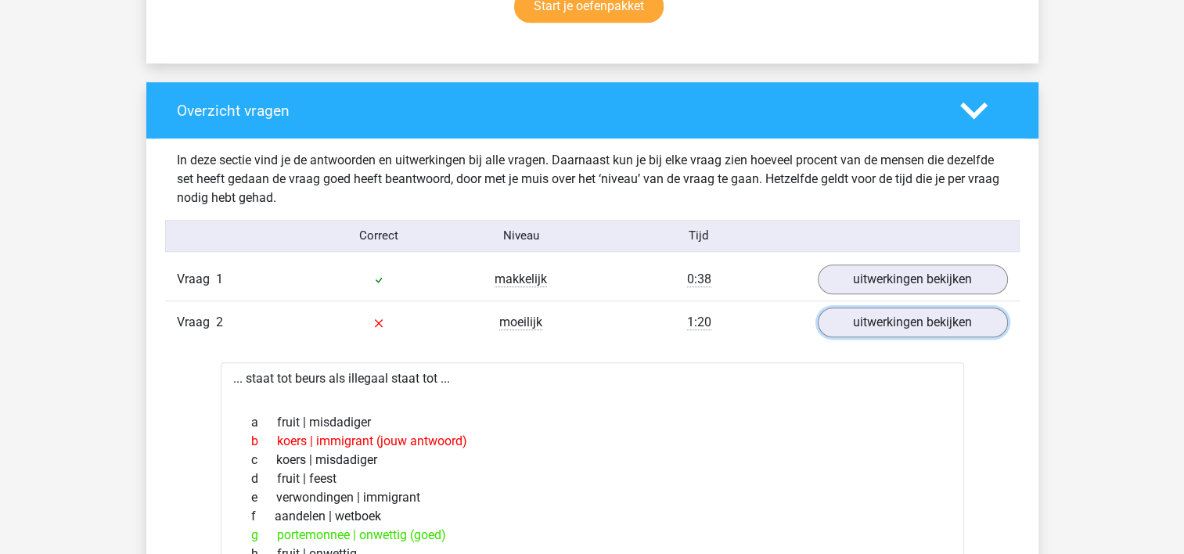
scroll to position [1089, 0]
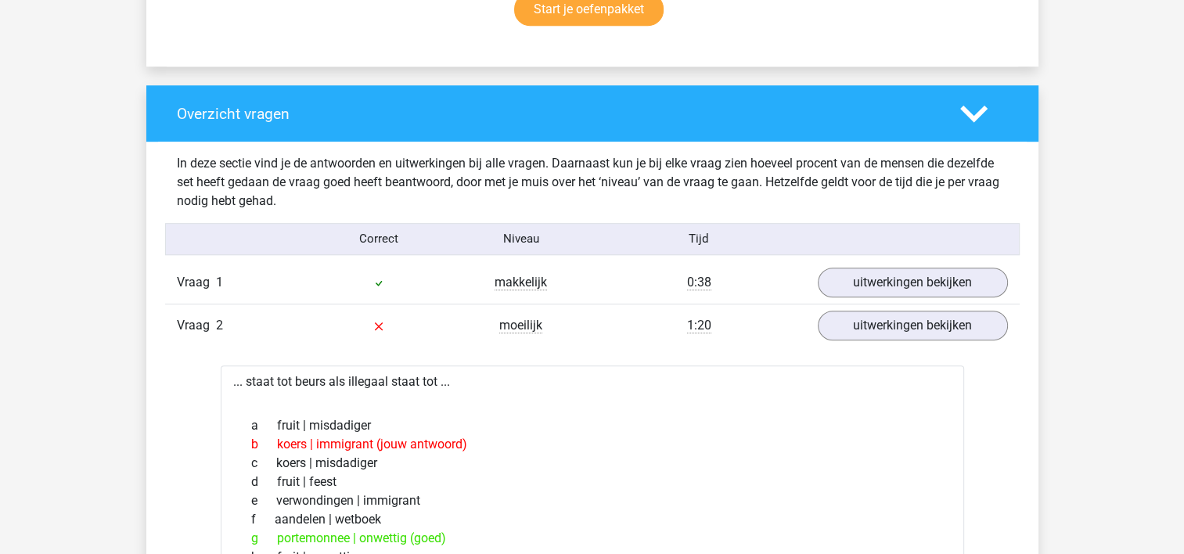
click at [628, 344] on div "Vraag 2 moeilijk 1:20 uitwerkingen bekijken" at bounding box center [592, 325] width 854 height 43
click at [969, 112] on polygon at bounding box center [973, 113] width 27 height 17
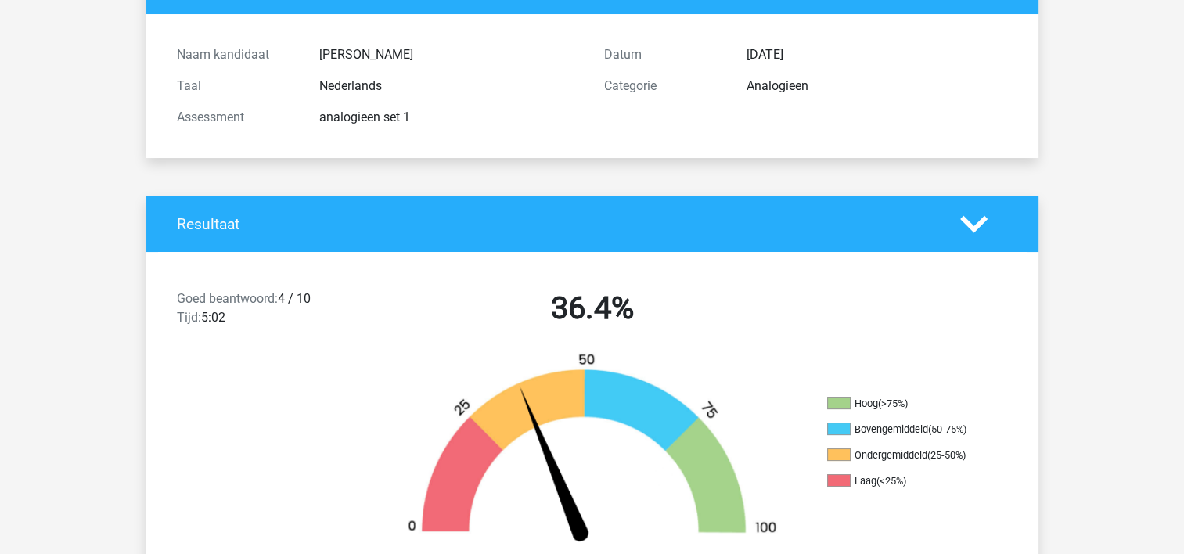
scroll to position [74, 0]
